Goal: Complete application form

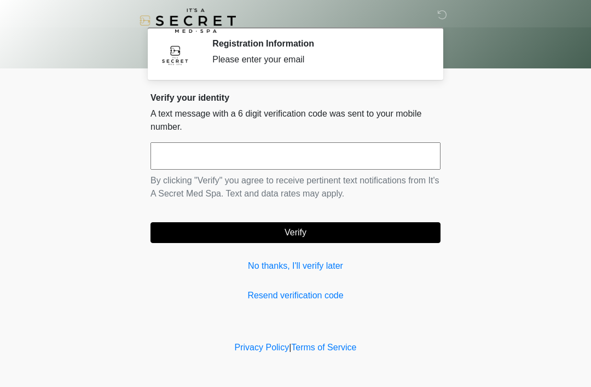
click at [269, 254] on div "Verify your identity A text message with a 6 digit verification code was sent t…" at bounding box center [296, 198] width 290 height 210
click at [255, 255] on div "Verify your identity A text message with a 6 digit verification code was sent t…" at bounding box center [296, 198] width 290 height 210
click at [255, 254] on div "Verify your identity A text message with a 6 digit verification code was sent t…" at bounding box center [296, 198] width 290 height 210
click at [261, 262] on link "No thanks, I'll verify later" at bounding box center [296, 266] width 290 height 13
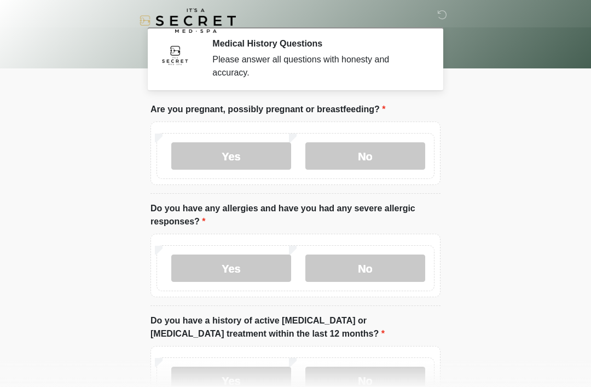
click at [363, 145] on label "No" at bounding box center [366, 155] width 120 height 27
click at [374, 263] on label "No" at bounding box center [366, 268] width 120 height 27
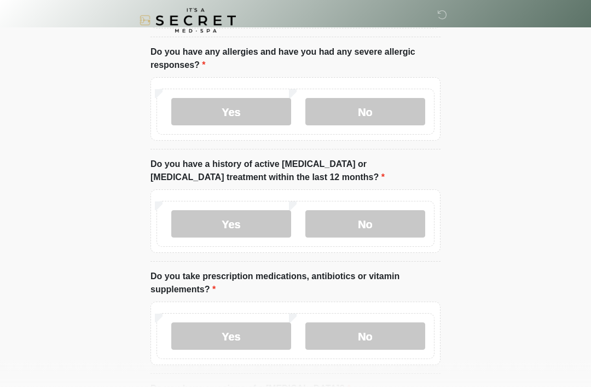
scroll to position [158, 0]
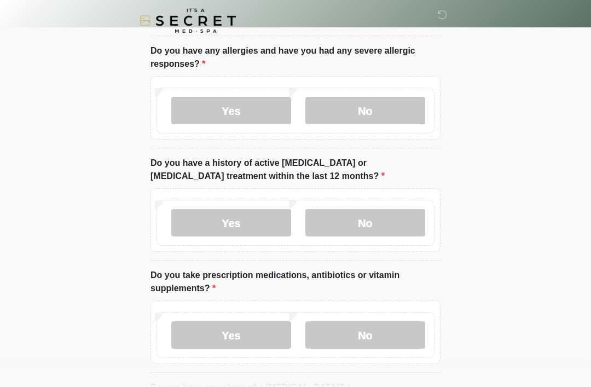
click at [384, 210] on label "No" at bounding box center [366, 222] width 120 height 27
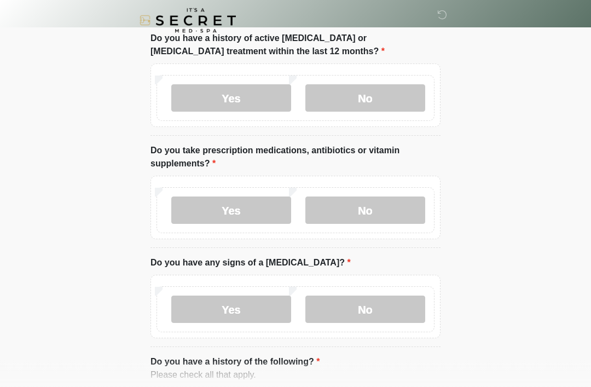
click at [368, 209] on label "No" at bounding box center [366, 210] width 120 height 27
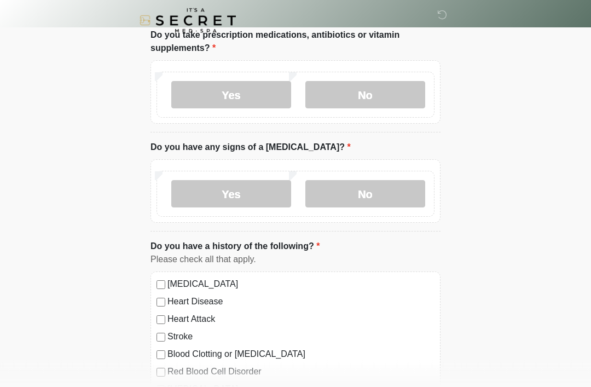
scroll to position [411, 0]
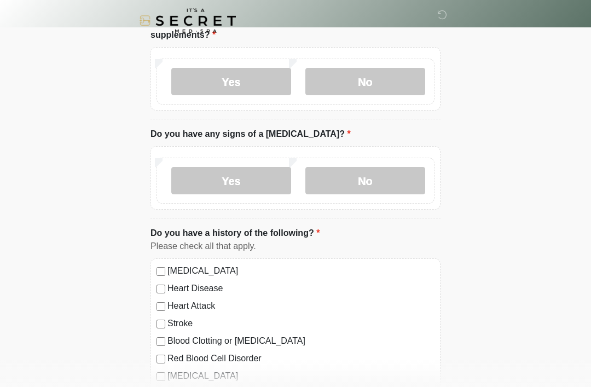
click at [376, 174] on label "No" at bounding box center [366, 180] width 120 height 27
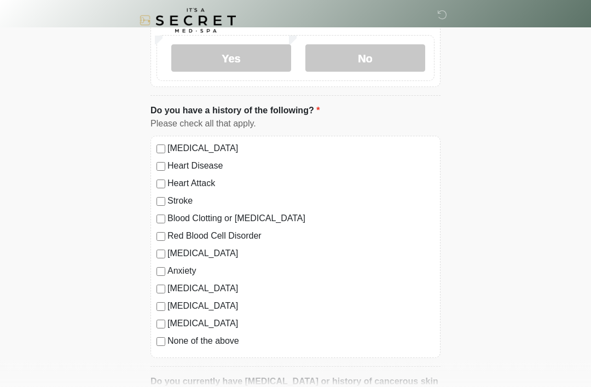
scroll to position [542, 0]
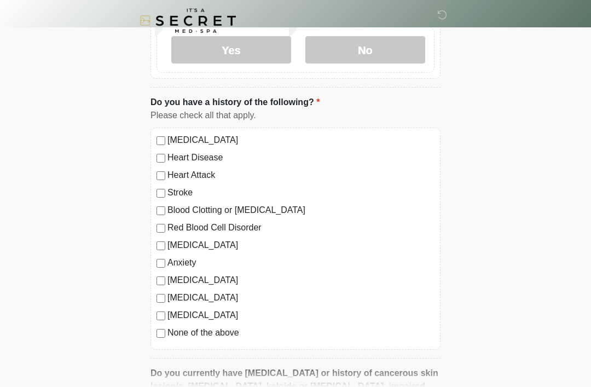
click at [205, 329] on label "None of the above" at bounding box center [301, 332] width 267 height 13
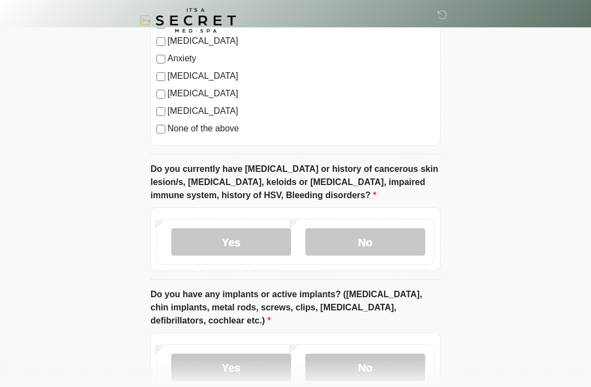
click at [375, 238] on label "No" at bounding box center [366, 242] width 120 height 27
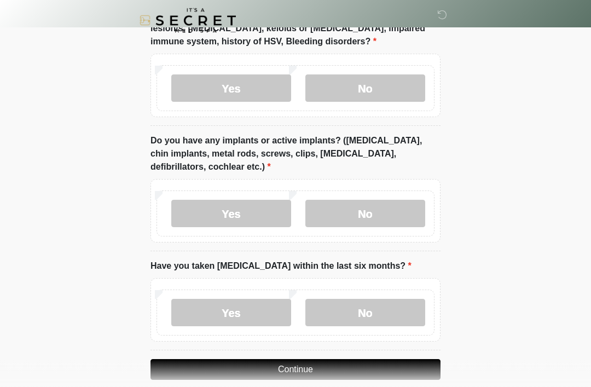
click at [367, 214] on label "No" at bounding box center [366, 213] width 120 height 27
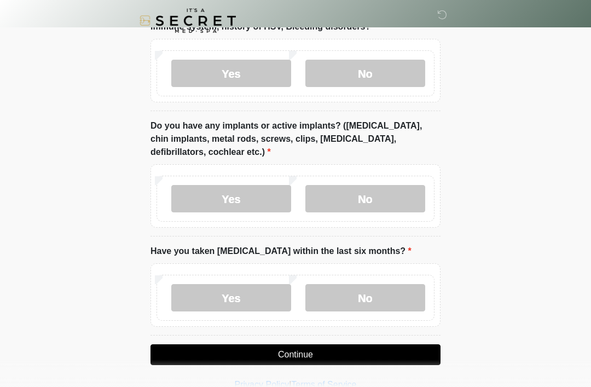
click at [372, 297] on label "No" at bounding box center [366, 297] width 120 height 27
click at [331, 359] on button "Continue" at bounding box center [296, 354] width 290 height 21
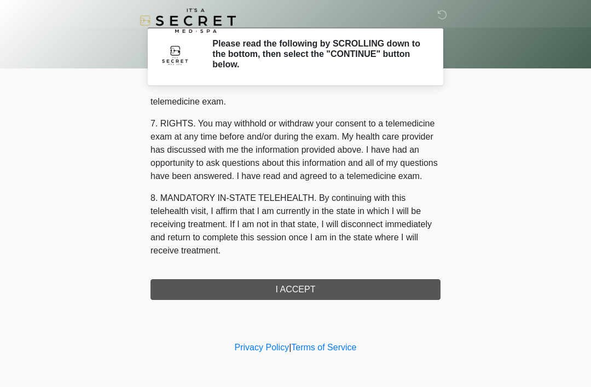
scroll to position [467, 0]
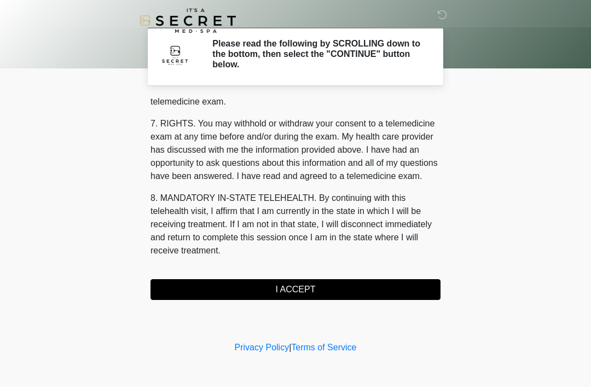
click at [364, 285] on button "I ACCEPT" at bounding box center [296, 289] width 290 height 21
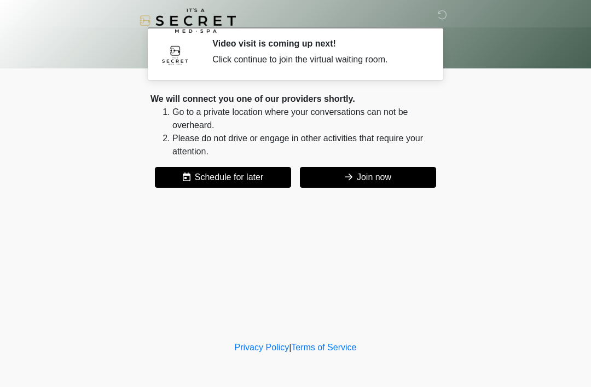
click at [393, 186] on button "Join now" at bounding box center [368, 177] width 136 height 21
